Goal: Browse casually

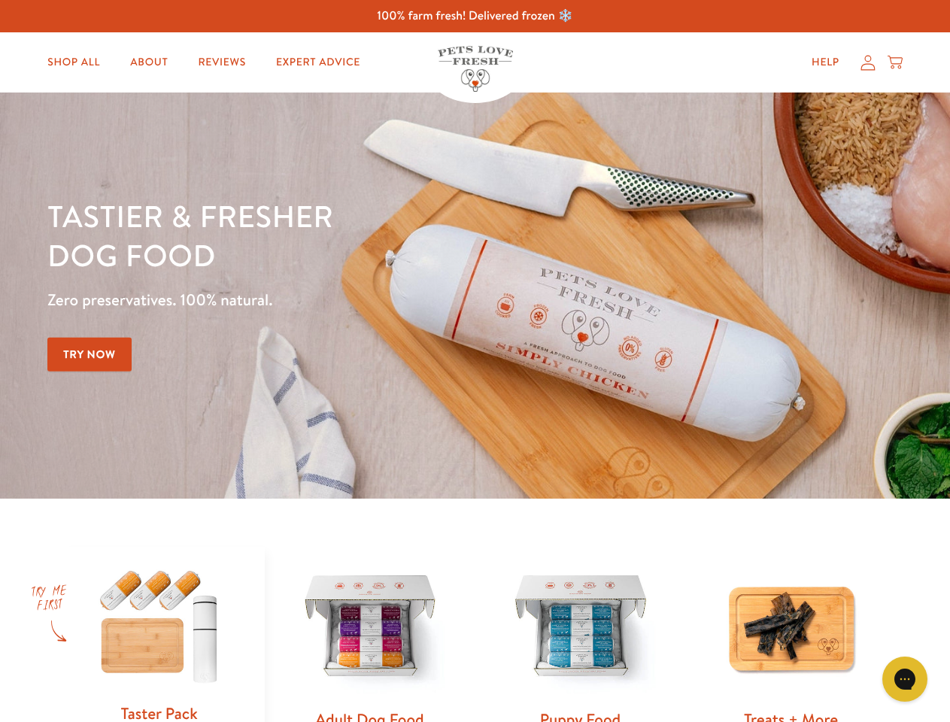
click at [475, 361] on div "Tastier & fresher dog food Zero preservatives. 100% natural. Try Now" at bounding box center [332, 295] width 570 height 199
click at [905, 679] on icon "Gorgias live chat" at bounding box center [904, 679] width 14 height 14
